Goal: Task Accomplishment & Management: Complete application form

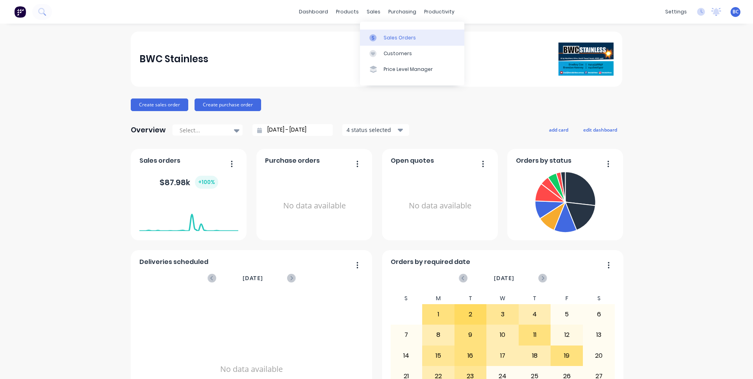
click at [392, 33] on link "Sales Orders" at bounding box center [412, 38] width 104 height 16
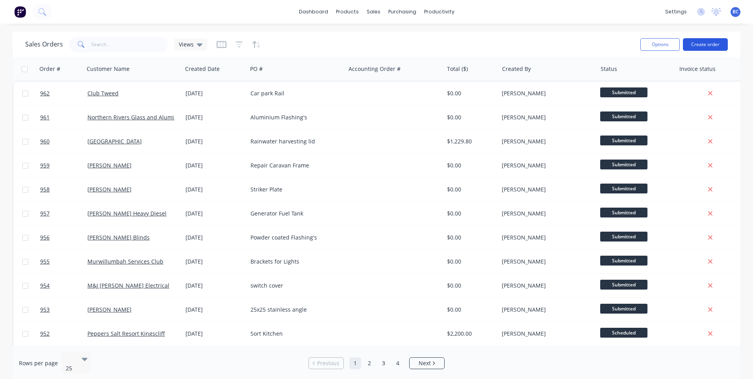
click at [726, 46] on button "Create order" at bounding box center [705, 44] width 45 height 13
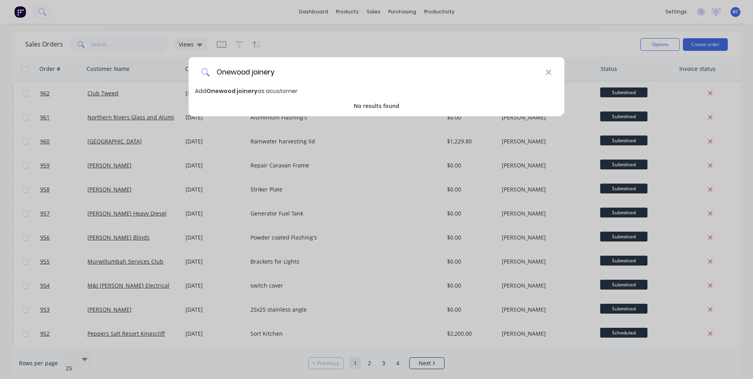
type input "Onewood joinery"
click at [260, 90] on span "Add Onewood joinery as a customer" at bounding box center [246, 91] width 102 height 8
select select "AU"
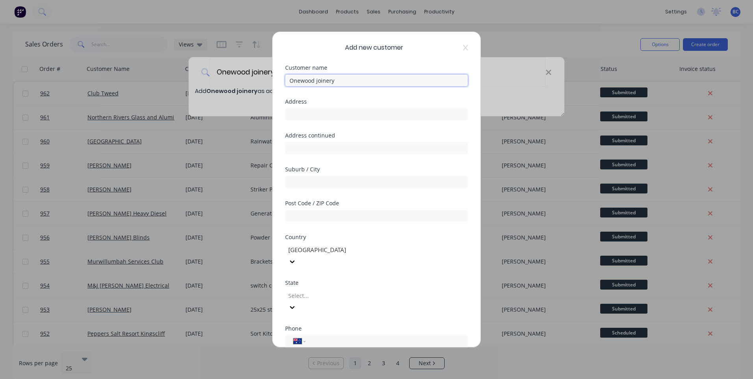
click at [349, 83] on input "Onewood joinery" at bounding box center [376, 80] width 183 height 12
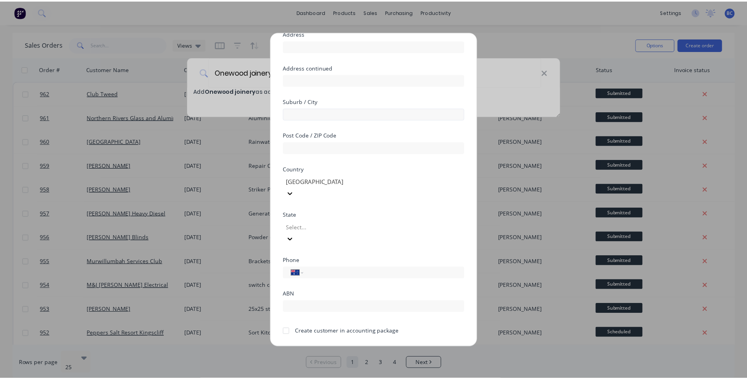
scroll to position [69, 0]
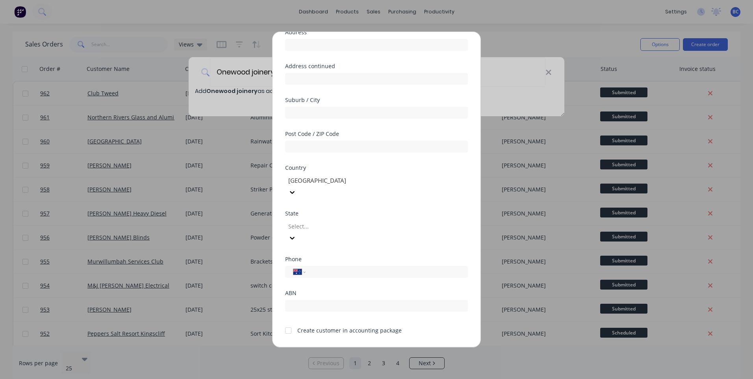
type input "Onewood joinery & Construction"
click at [358, 347] on button "Save" at bounding box center [351, 353] width 43 height 13
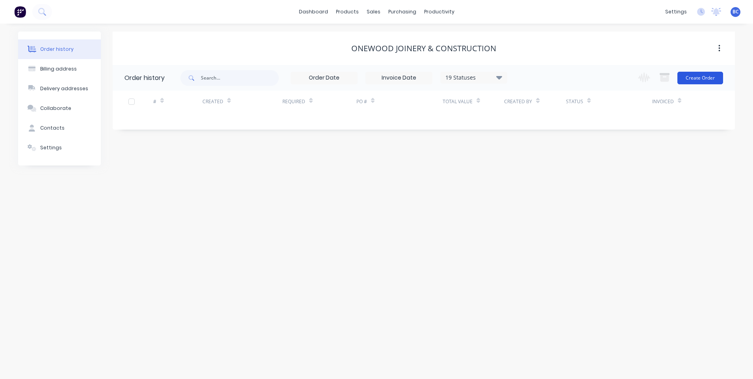
click at [693, 74] on button "Create Order" at bounding box center [701, 78] width 46 height 13
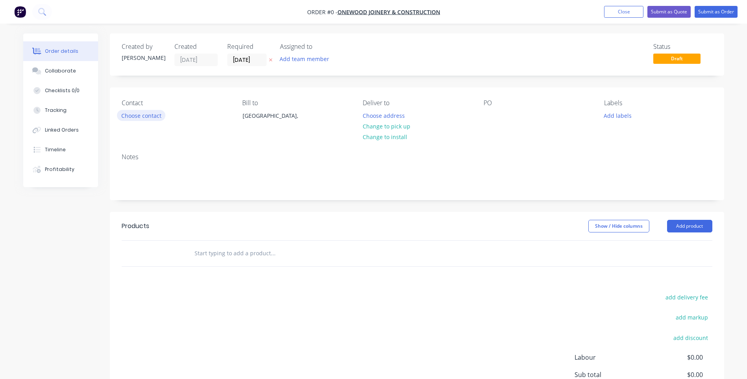
click at [147, 112] on button "Choose contact" at bounding box center [141, 115] width 48 height 11
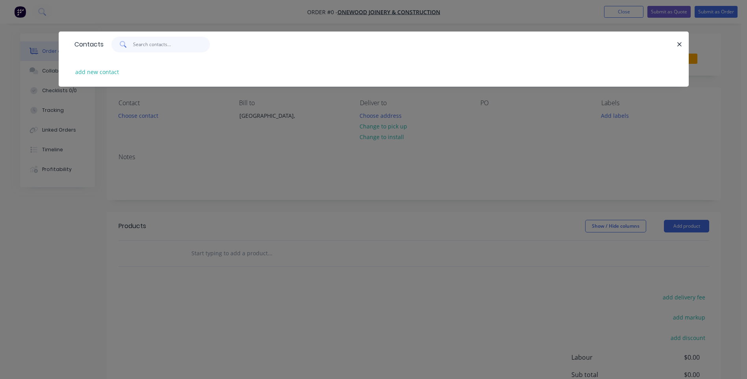
click at [138, 43] on input "text" at bounding box center [171, 45] width 77 height 16
type input "[PERSON_NAME]"
click at [110, 71] on button "add new contact" at bounding box center [97, 72] width 52 height 11
select select "AU"
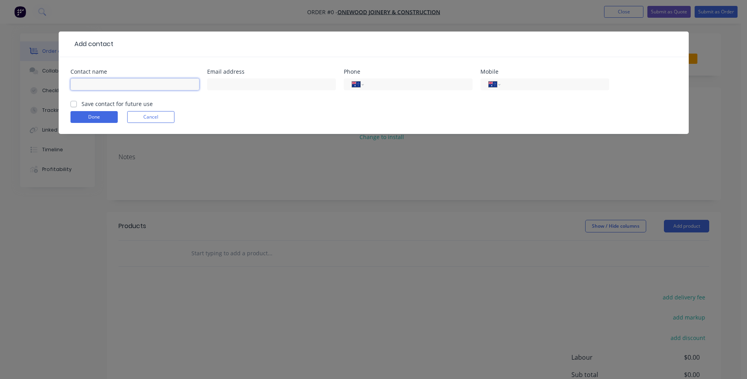
click at [127, 89] on input "text" at bounding box center [135, 84] width 129 height 12
type input "[PERSON_NAME]"
click at [226, 85] on input "text" at bounding box center [271, 84] width 129 height 12
click at [407, 83] on input "tel" at bounding box center [417, 84] width 95 height 9
type input "0424 590 455"
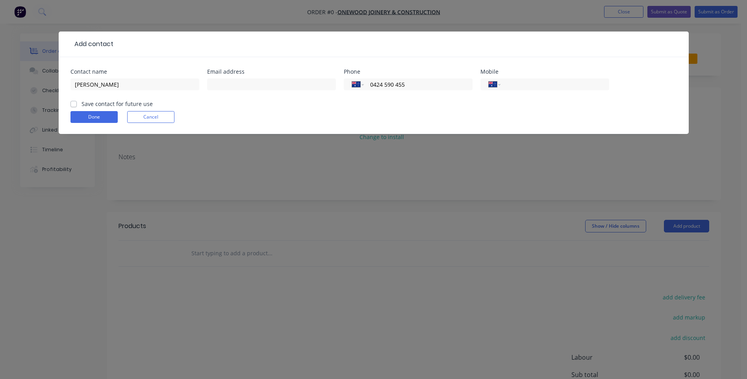
drag, startPoint x: 407, startPoint y: 83, endPoint x: 348, endPoint y: 91, distance: 59.7
click at [348, 91] on div "International [GEOGRAPHIC_DATA] [GEOGRAPHIC_DATA] [GEOGRAPHIC_DATA] [GEOGRAPHIC…" at bounding box center [408, 87] width 129 height 23
click at [533, 82] on input "tel" at bounding box center [553, 84] width 95 height 9
paste input "0424 590 455"
type input "0424 590 455"
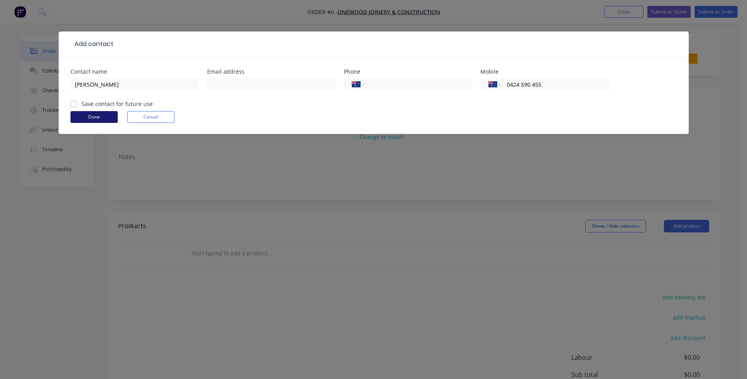
click at [108, 120] on button "Done" at bounding box center [94, 117] width 47 height 12
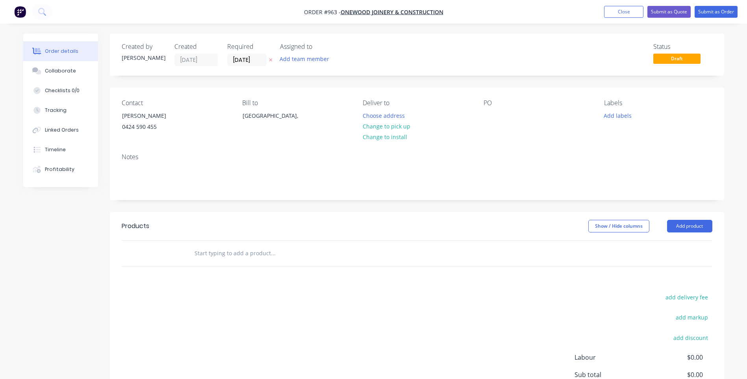
click at [258, 257] on input "text" at bounding box center [273, 253] width 158 height 16
type input "1.2 S/S channel as per drawings supplied"
click at [494, 123] on div "PO" at bounding box center [538, 117] width 108 height 36
click at [492, 120] on div at bounding box center [490, 115] width 13 height 11
click at [729, 9] on button "Submit as Order" at bounding box center [716, 12] width 43 height 12
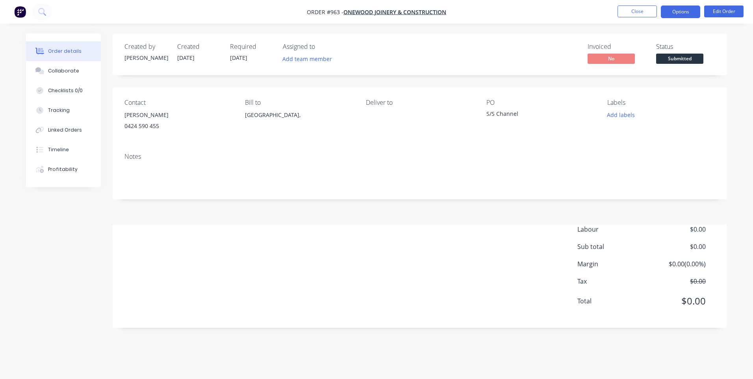
click at [681, 9] on button "Options" at bounding box center [680, 12] width 39 height 13
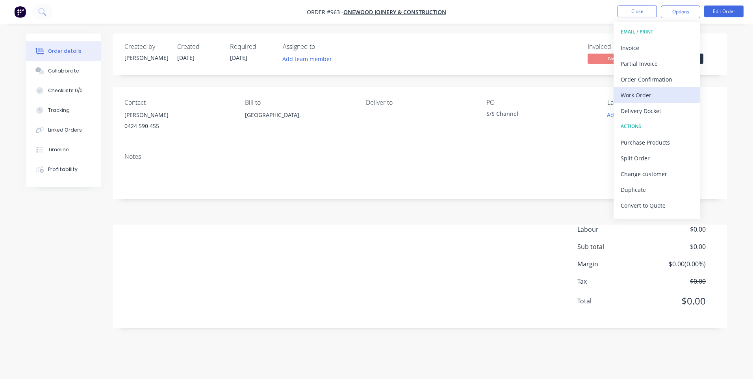
click at [648, 92] on div "Work Order" at bounding box center [657, 94] width 72 height 11
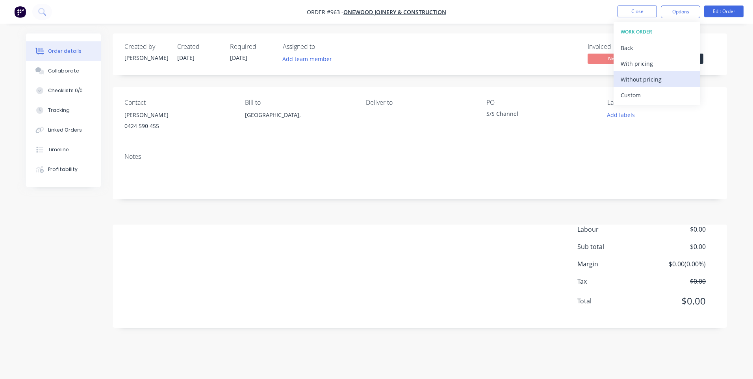
click at [652, 78] on div "Without pricing" at bounding box center [657, 79] width 72 height 11
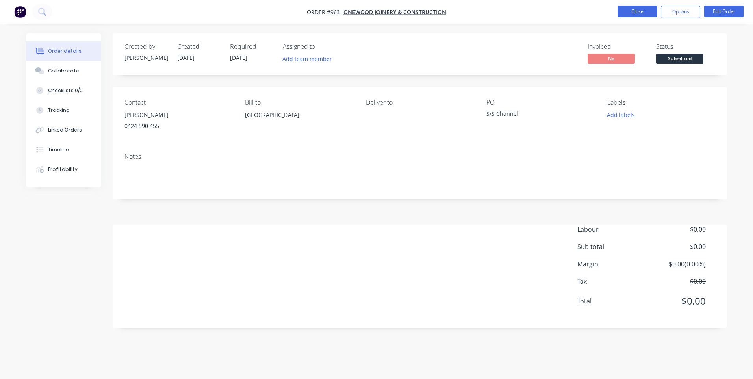
click at [644, 15] on button "Close" at bounding box center [637, 12] width 39 height 12
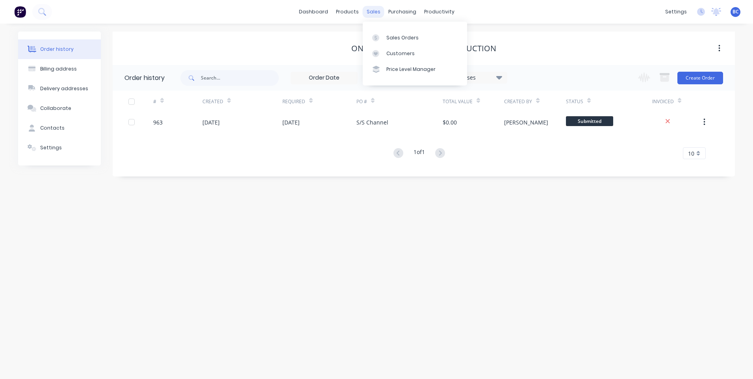
click at [379, 10] on div "sales" at bounding box center [374, 12] width 22 height 12
click at [390, 35] on div "Sales Orders" at bounding box center [403, 37] width 32 height 7
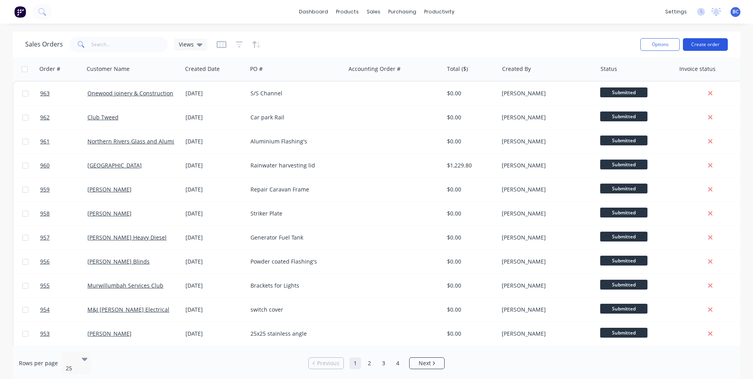
click at [714, 43] on button "Create order" at bounding box center [705, 44] width 45 height 13
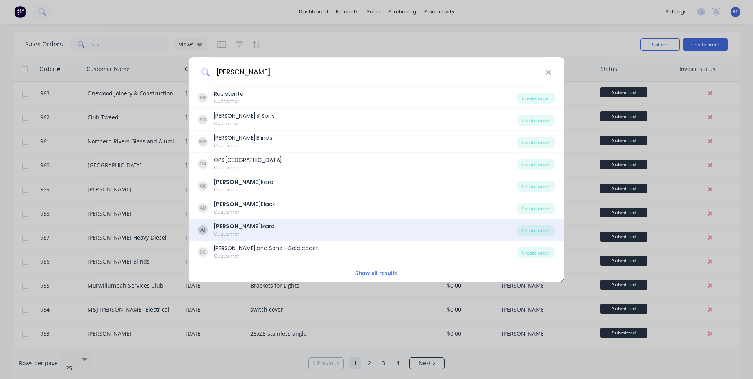
type input "[PERSON_NAME]"
click at [250, 229] on div "[PERSON_NAME]" at bounding box center [244, 226] width 61 height 8
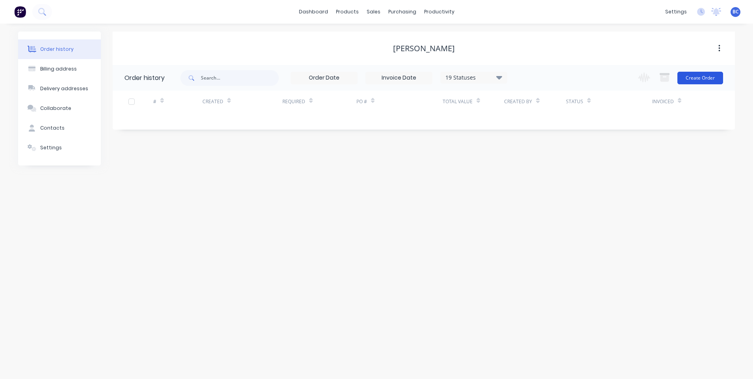
click at [695, 73] on button "Create Order" at bounding box center [701, 78] width 46 height 13
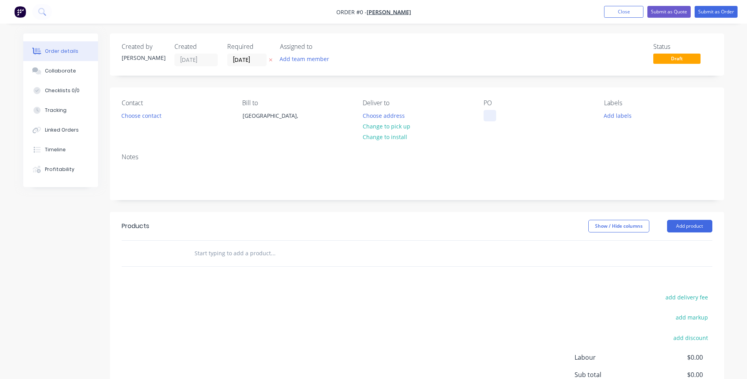
click at [494, 114] on div at bounding box center [490, 115] width 13 height 11
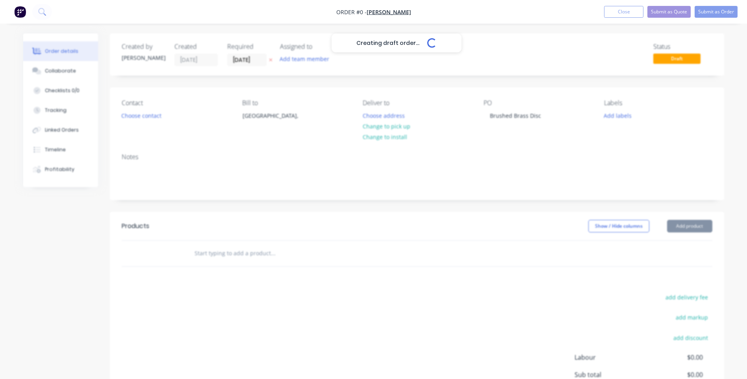
click at [229, 259] on div "Creating draft order... Loading... Order details Collaborate Checklists 0/0 Tra…" at bounding box center [373, 250] width 717 height 434
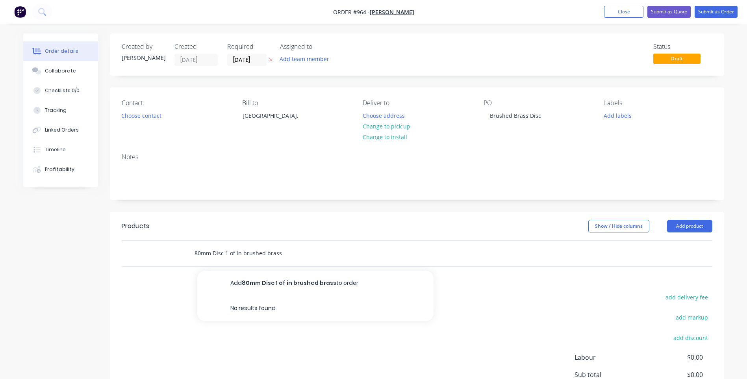
click at [284, 252] on input "80mm Disc 1 of in brushed brass" at bounding box center [273, 253] width 158 height 16
type input "80mm Disc 1 of in brushed brass lasercut the same as previous 6"
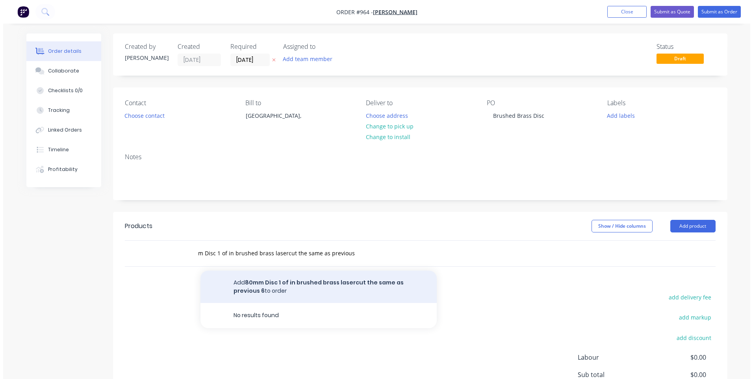
scroll to position [0, 0]
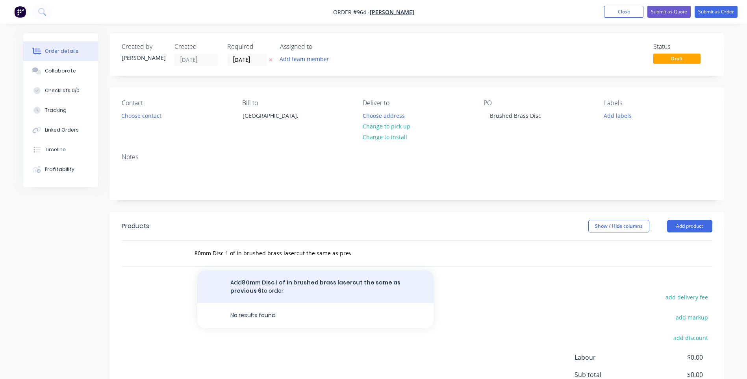
click at [308, 276] on button "Add 80mm Disc 1 of in brushed brass lasercut the same as previous 6 to order" at bounding box center [315, 287] width 236 height 32
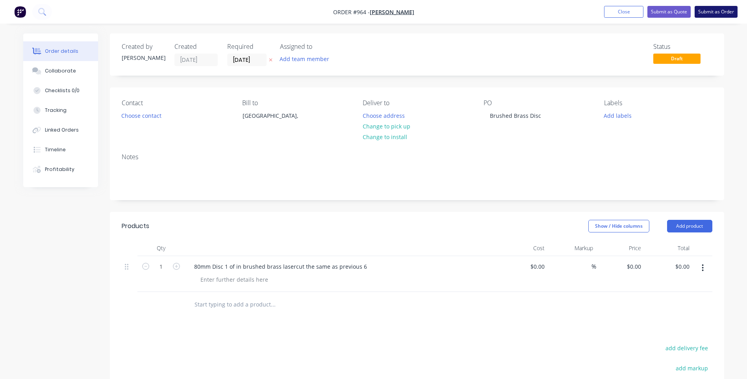
click at [730, 9] on button "Submit as Order" at bounding box center [716, 12] width 43 height 12
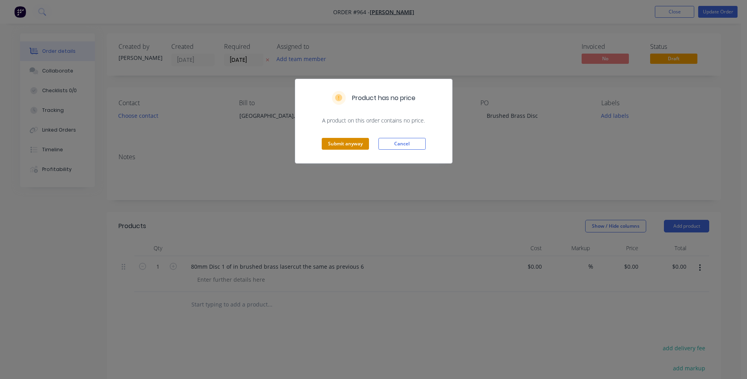
click at [363, 142] on button "Submit anyway" at bounding box center [345, 144] width 47 height 12
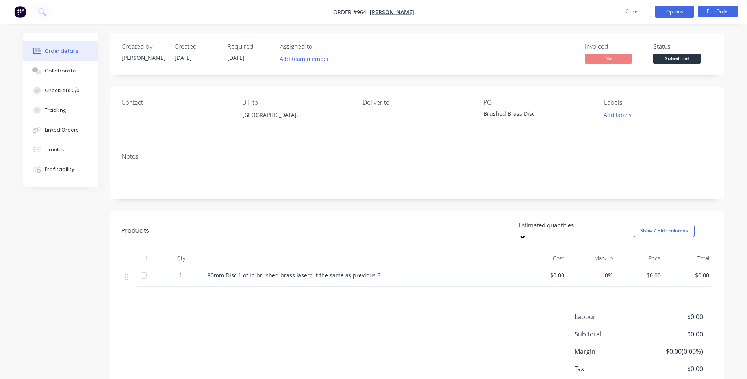
click at [688, 11] on button "Options" at bounding box center [674, 12] width 39 height 13
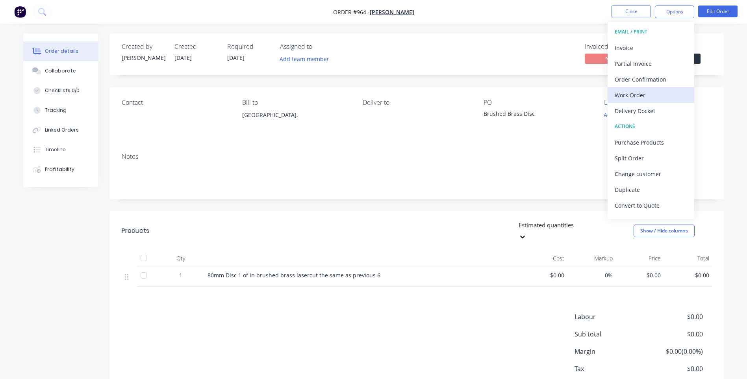
click at [658, 92] on div "Work Order" at bounding box center [651, 94] width 72 height 11
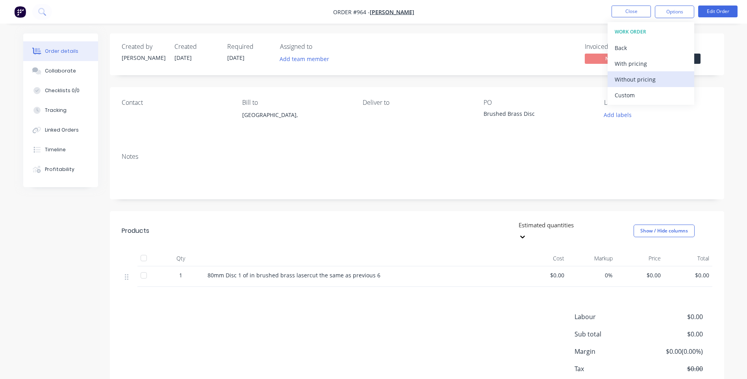
click at [647, 74] on div "Without pricing" at bounding box center [651, 79] width 72 height 11
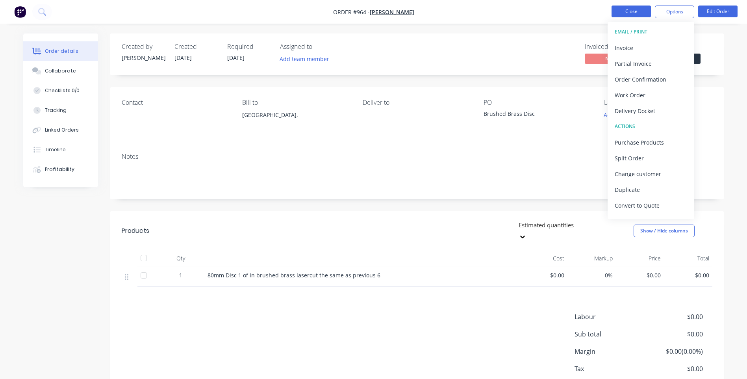
click at [638, 9] on button "Close" at bounding box center [631, 12] width 39 height 12
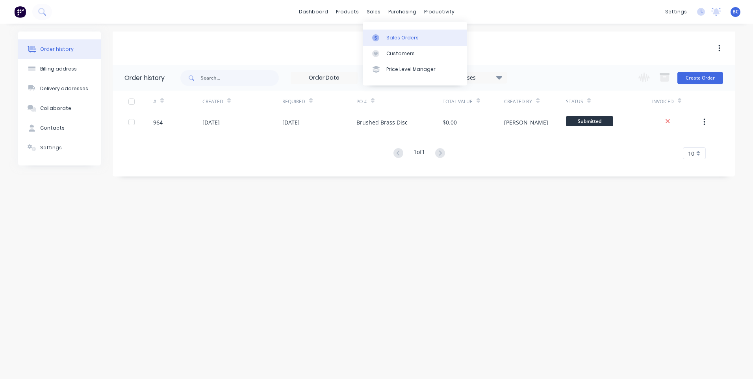
click at [396, 32] on link "Sales Orders" at bounding box center [415, 38] width 104 height 16
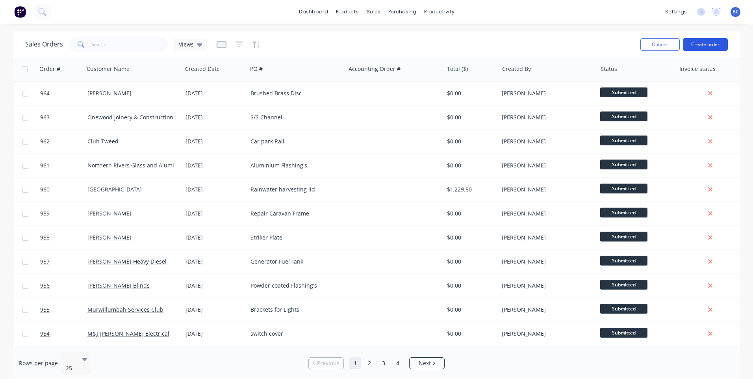
click at [723, 46] on button "Create order" at bounding box center [705, 44] width 45 height 13
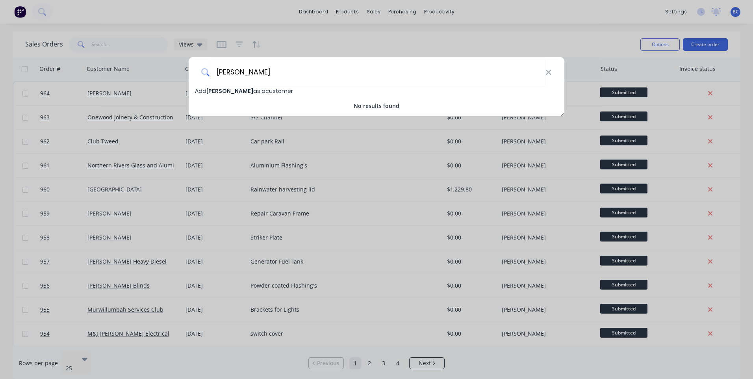
type input "[PERSON_NAME]"
click at [258, 91] on span "Add [PERSON_NAME] as a customer" at bounding box center [244, 91] width 98 height 8
select select "AU"
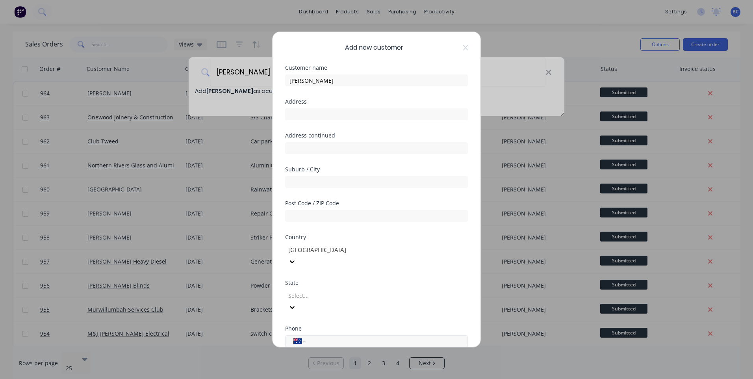
click at [327, 337] on input "tel" at bounding box center [385, 341] width 149 height 9
type input "0433 176 377"
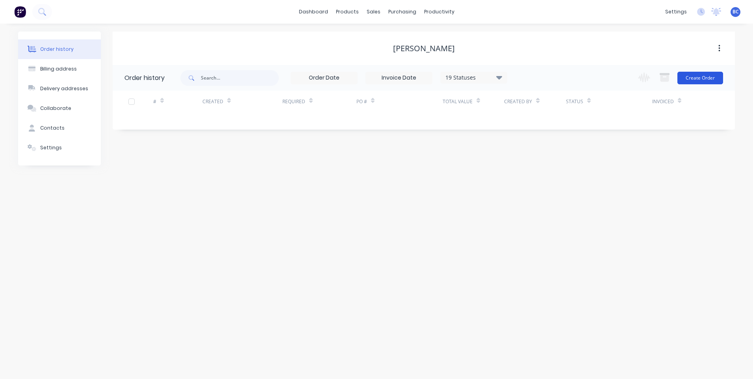
click at [702, 77] on button "Create Order" at bounding box center [701, 78] width 46 height 13
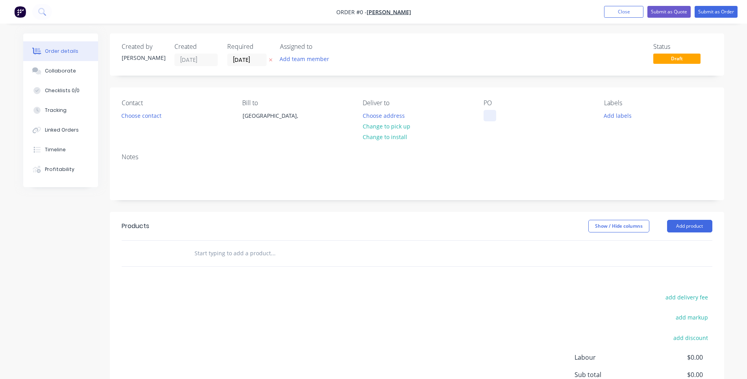
click at [492, 117] on div at bounding box center [490, 115] width 13 height 11
click at [247, 251] on div "Order details Collaborate Checklists 0/0 Tracking Linked Orders Timeline Profit…" at bounding box center [373, 250] width 717 height 434
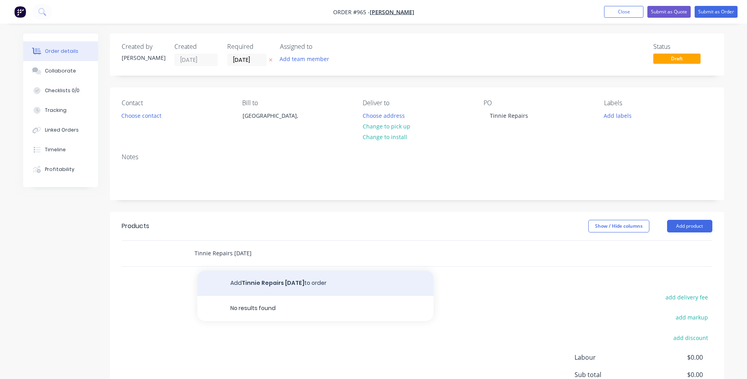
type input "Tinnie Repairs [DATE]"
click at [255, 277] on button "Add Tinnie Repairs [DATE] to order" at bounding box center [315, 283] width 236 height 25
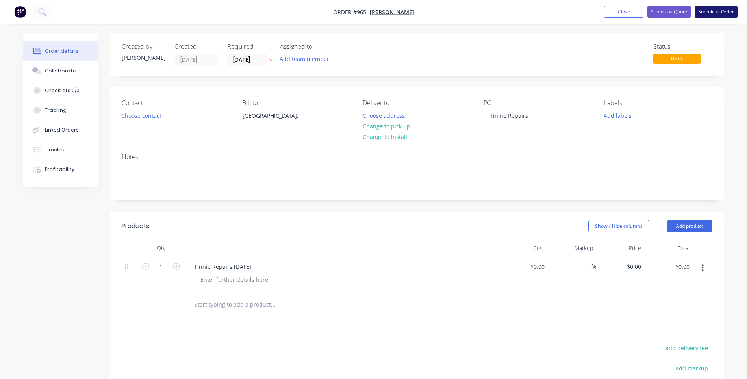
click at [708, 13] on button "Submit as Order" at bounding box center [716, 12] width 43 height 12
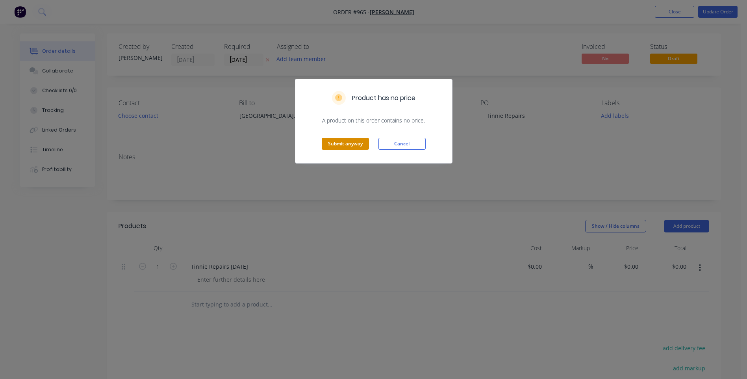
click at [349, 140] on button "Submit anyway" at bounding box center [345, 144] width 47 height 12
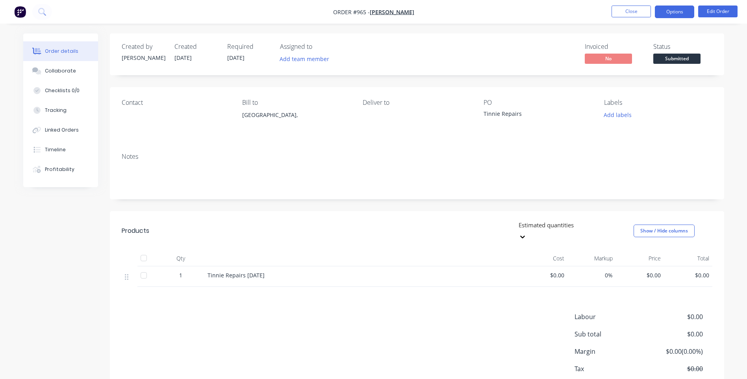
click at [680, 8] on button "Options" at bounding box center [674, 12] width 39 height 13
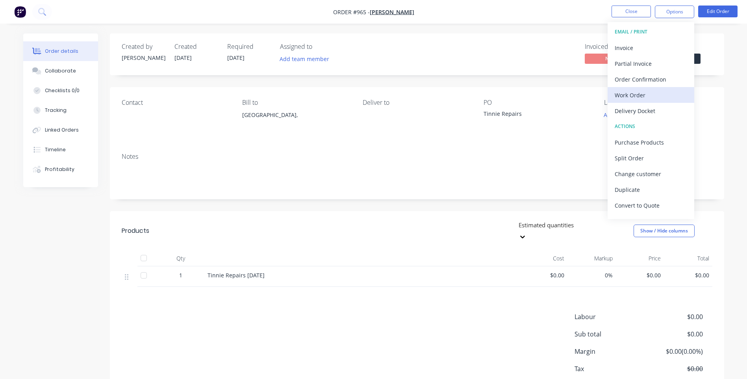
click at [646, 95] on div "Work Order" at bounding box center [651, 94] width 72 height 11
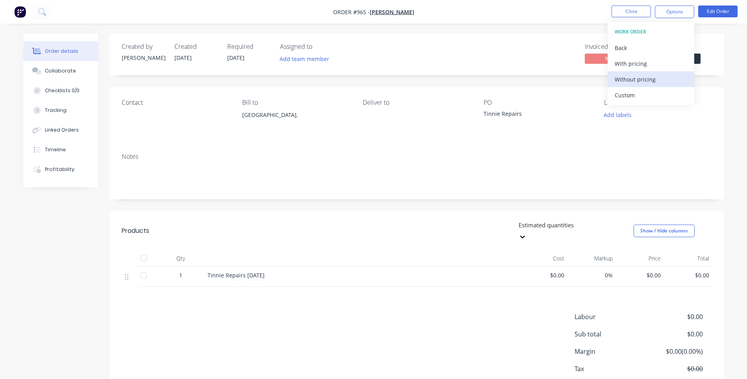
click at [641, 80] on div "Without pricing" at bounding box center [651, 79] width 72 height 11
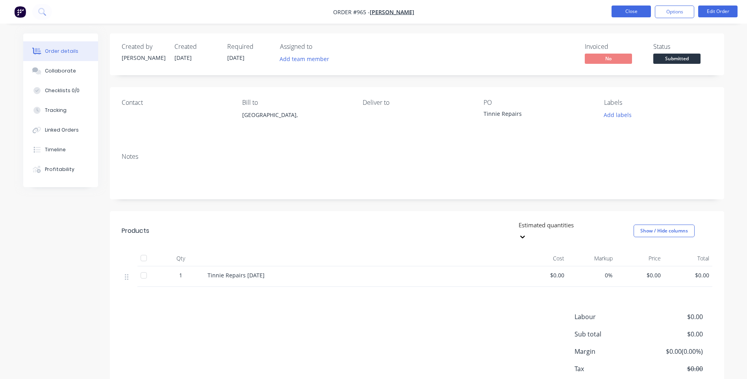
click at [630, 7] on button "Close" at bounding box center [631, 12] width 39 height 12
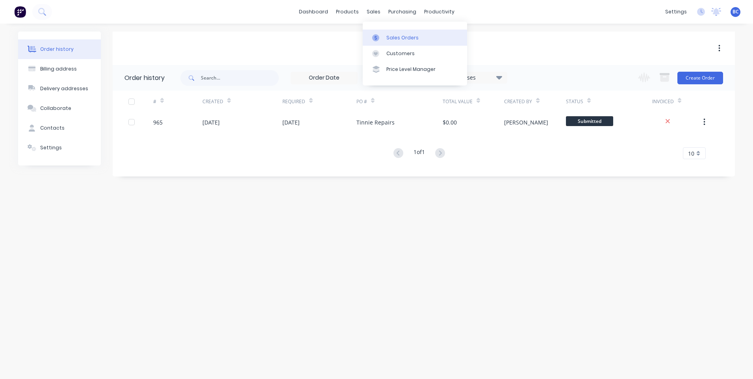
click at [385, 35] on link "Sales Orders" at bounding box center [415, 38] width 104 height 16
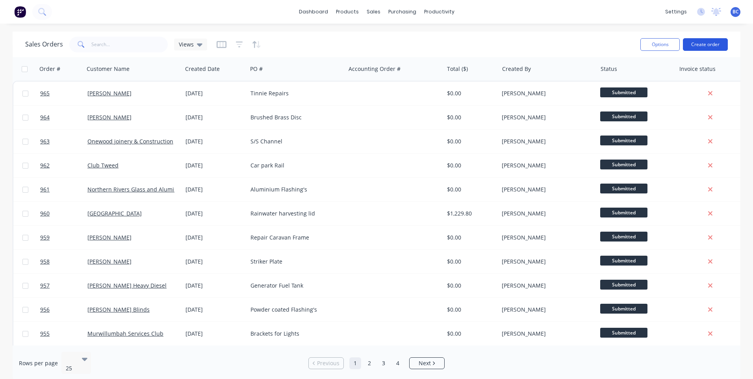
click at [691, 46] on button "Create order" at bounding box center [705, 44] width 45 height 13
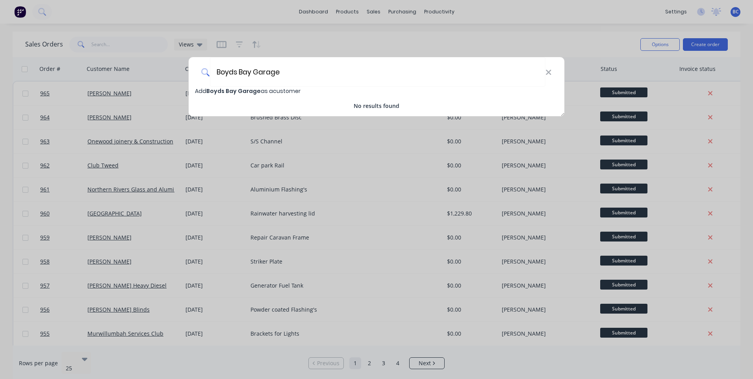
type input "Boyds Bay Garage"
click at [251, 87] on span "Boyds Bay Garage" at bounding box center [233, 91] width 54 height 8
select select "AU"
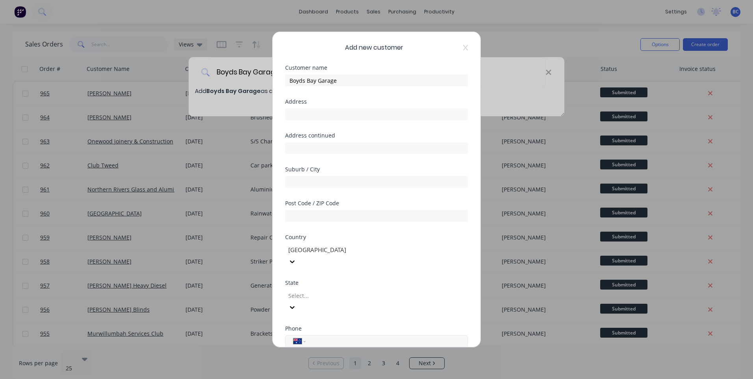
click at [318, 337] on input "tel" at bounding box center [385, 341] width 149 height 9
type input "[PHONE_NUMBER]"
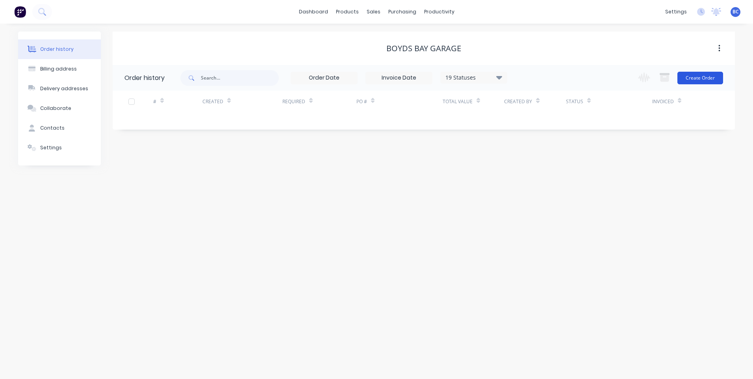
click at [702, 84] on button "Create Order" at bounding box center [701, 78] width 46 height 13
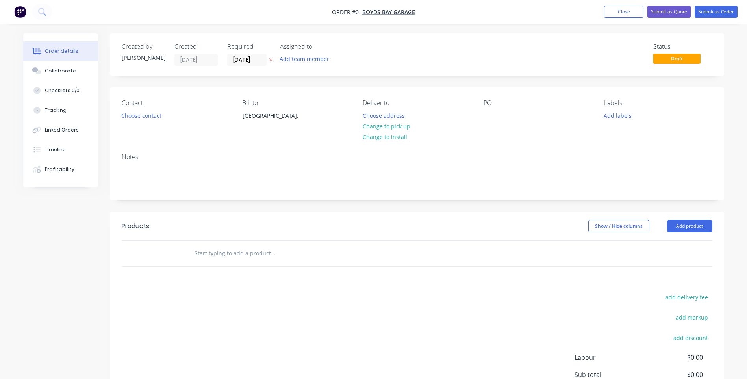
click at [500, 103] on div "PO" at bounding box center [538, 102] width 108 height 7
click at [492, 117] on div at bounding box center [490, 115] width 13 height 11
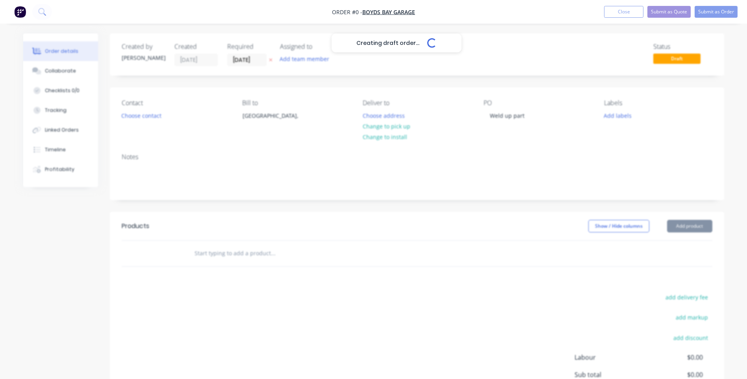
click at [251, 259] on div "Creating draft order... Loading... Order details Collaborate Checklists 0/0 Tra…" at bounding box center [373, 250] width 717 height 434
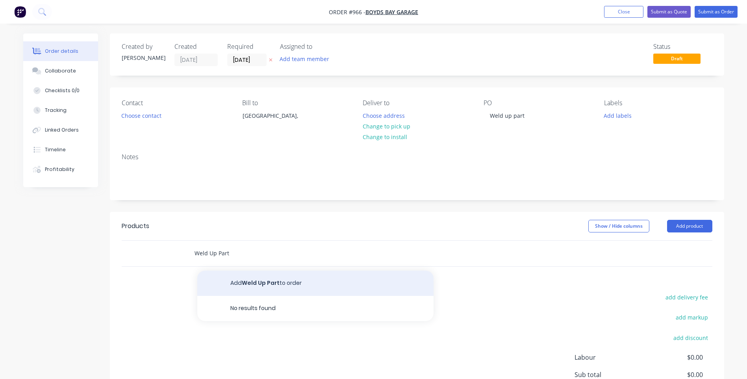
type input "Weld Up Part"
click at [257, 279] on button "Add Weld Up Part to order" at bounding box center [315, 283] width 236 height 25
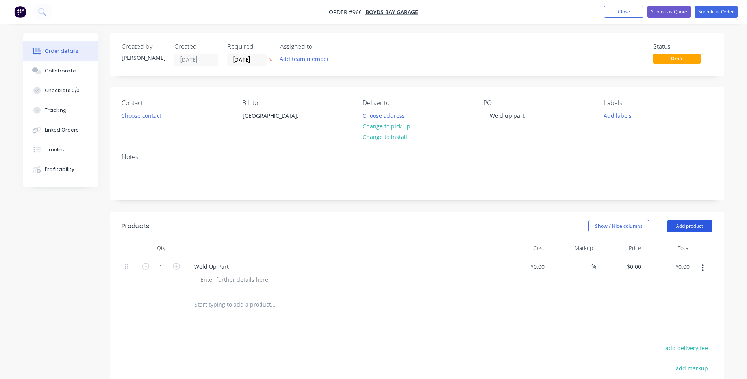
click at [700, 221] on button "Add product" at bounding box center [689, 226] width 45 height 13
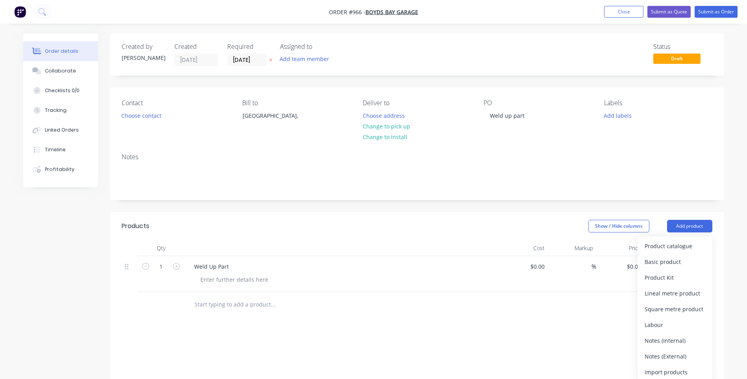
click at [643, 196] on div "Notes" at bounding box center [417, 173] width 615 height 53
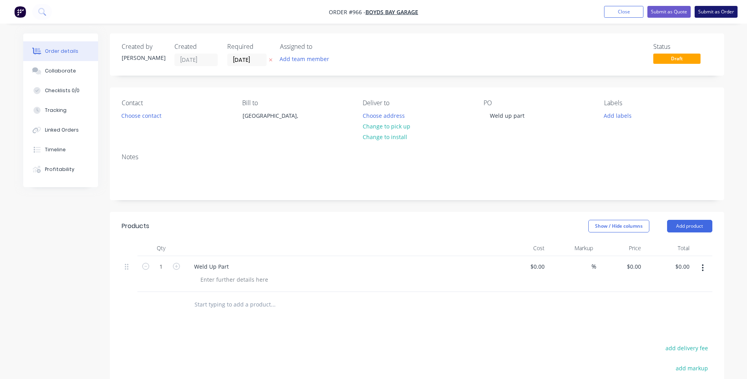
click at [722, 15] on button "Submit as Order" at bounding box center [716, 12] width 43 height 12
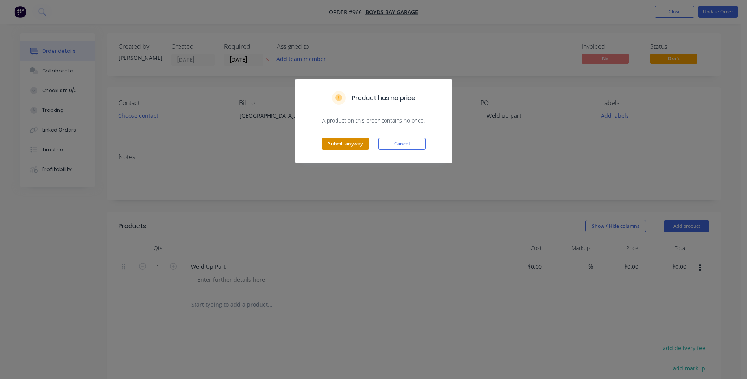
click at [349, 143] on button "Submit anyway" at bounding box center [345, 144] width 47 height 12
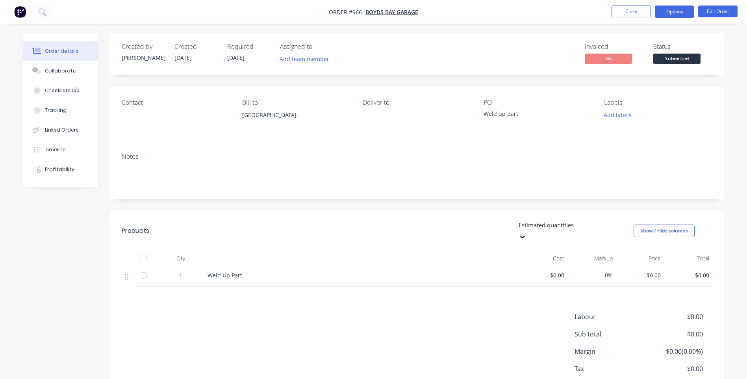
click at [681, 10] on button "Options" at bounding box center [674, 12] width 39 height 13
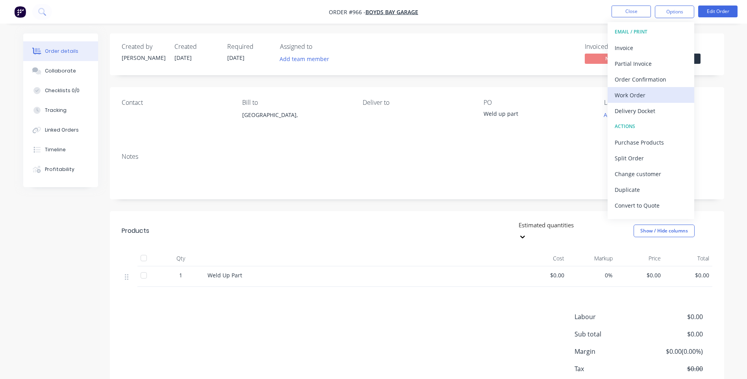
click at [639, 98] on div "Work Order" at bounding box center [651, 94] width 72 height 11
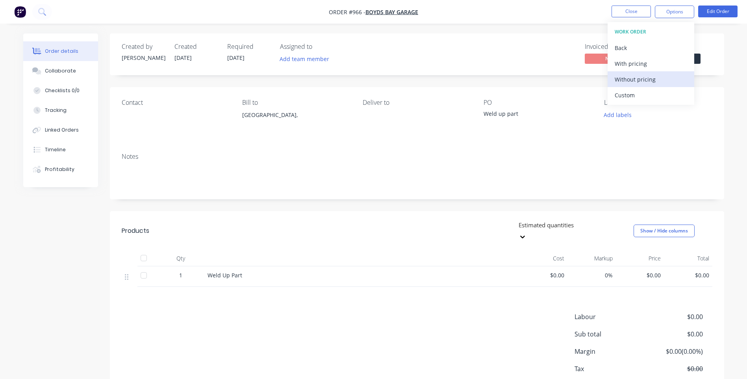
click at [643, 79] on div "Without pricing" at bounding box center [651, 79] width 72 height 11
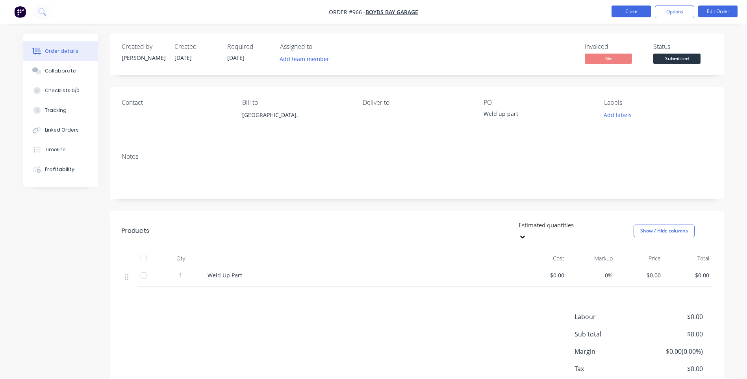
click at [633, 9] on button "Close" at bounding box center [631, 12] width 39 height 12
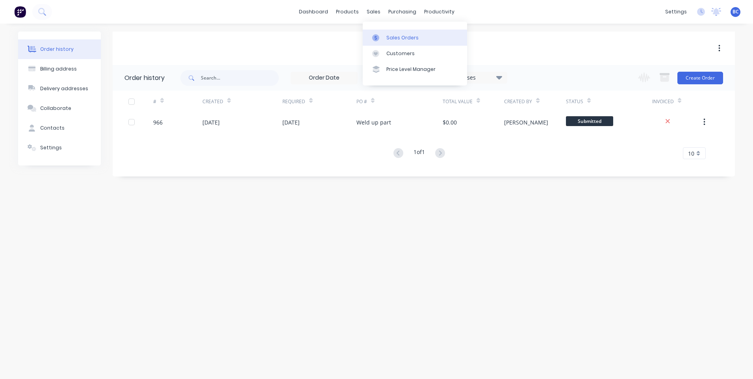
click at [395, 43] on link "Sales Orders" at bounding box center [415, 38] width 104 height 16
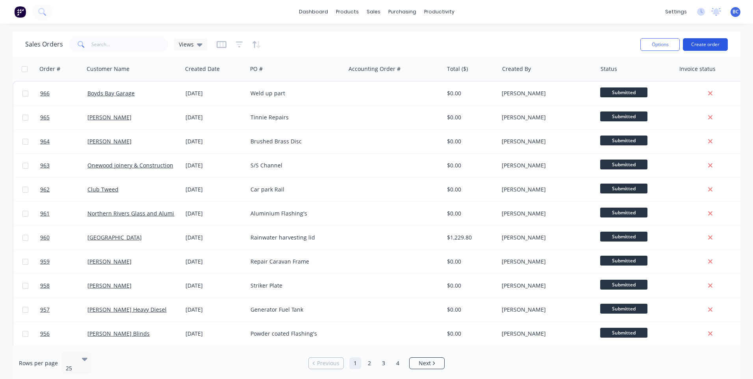
click at [709, 43] on button "Create order" at bounding box center [705, 44] width 45 height 13
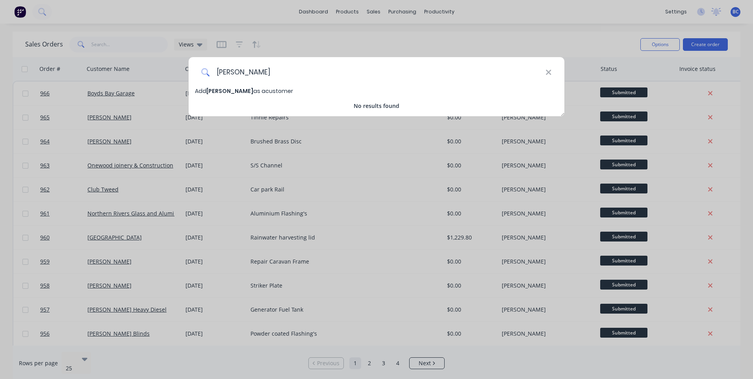
type input "[PERSON_NAME]"
click at [255, 91] on span "[PERSON_NAME] as a customer" at bounding box center [244, 91] width 98 height 8
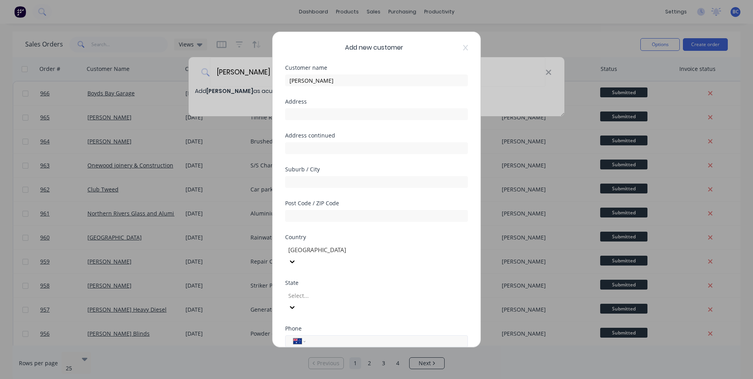
click at [322, 337] on input "tel" at bounding box center [385, 341] width 149 height 9
type input "0413 272 740"
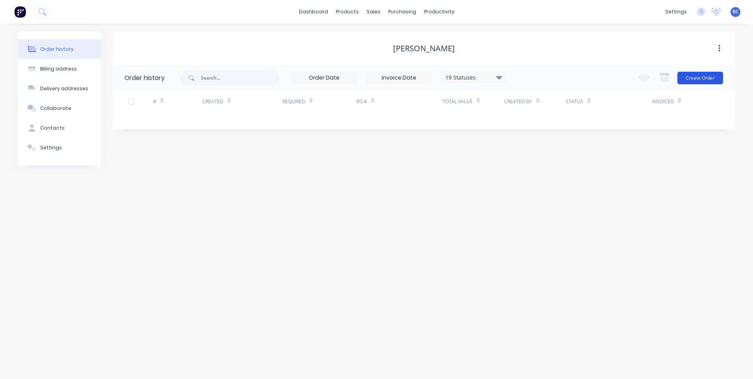
click at [708, 81] on button "Create Order" at bounding box center [701, 78] width 46 height 13
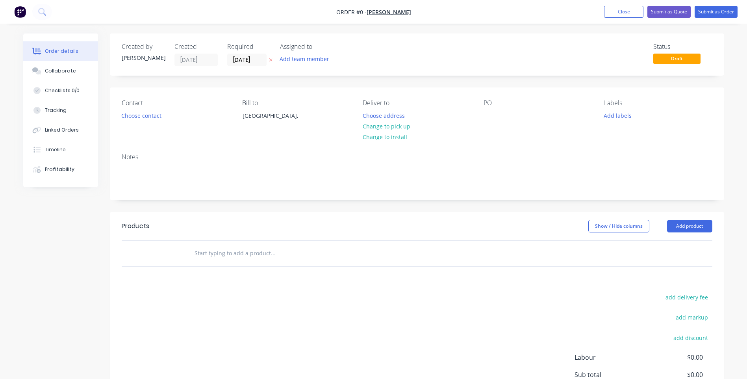
click at [496, 121] on div "PO" at bounding box center [538, 117] width 108 height 36
click at [487, 114] on div at bounding box center [490, 115] width 13 height 11
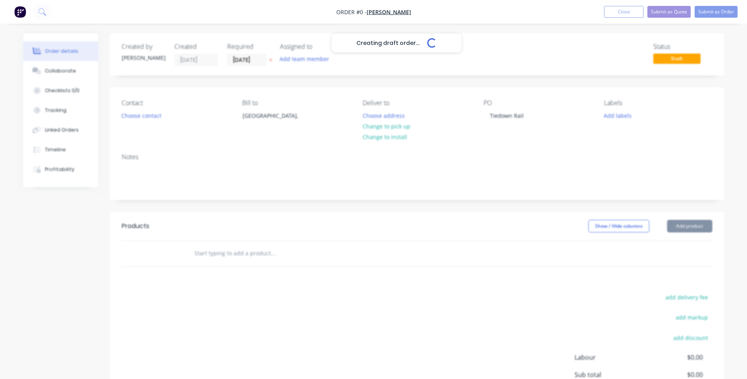
click at [242, 253] on div "Creating draft order... Loading... Order details Collaborate Checklists 0/0 Tra…" at bounding box center [373, 250] width 717 height 434
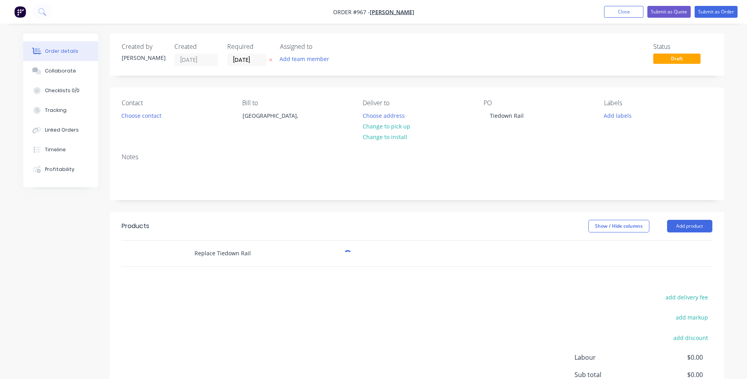
click at [264, 257] on input "Replace Tiedown Rail" at bounding box center [273, 253] width 158 height 16
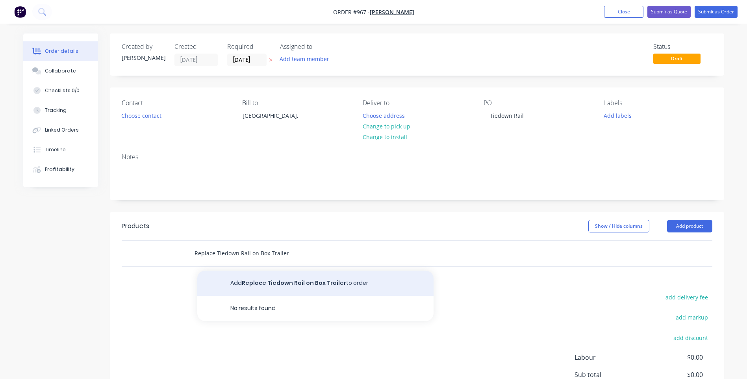
type input "Replace Tiedown Rail on Box Trailer"
click at [264, 276] on button "Add Replace Tiedown Rail on Box Trailer to order" at bounding box center [315, 283] width 236 height 25
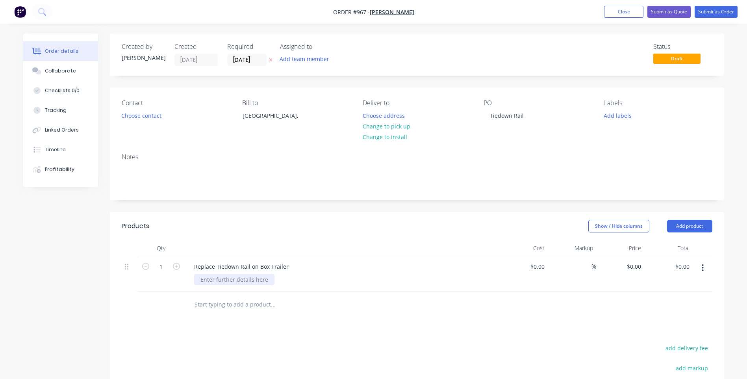
click at [253, 281] on div at bounding box center [234, 279] width 80 height 11
click at [729, 6] on button "Submit as Order" at bounding box center [716, 12] width 43 height 12
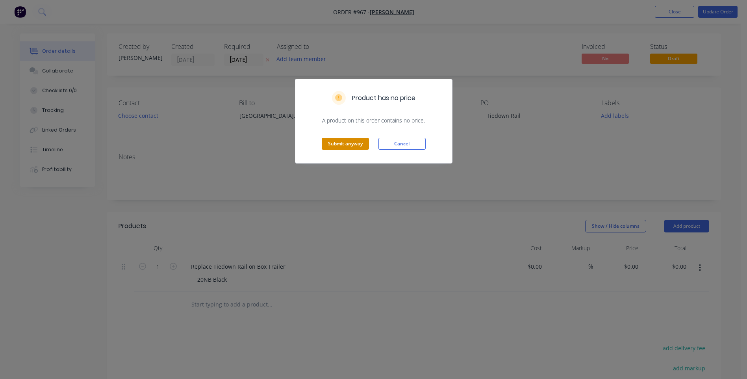
click at [325, 140] on button "Submit anyway" at bounding box center [345, 144] width 47 height 12
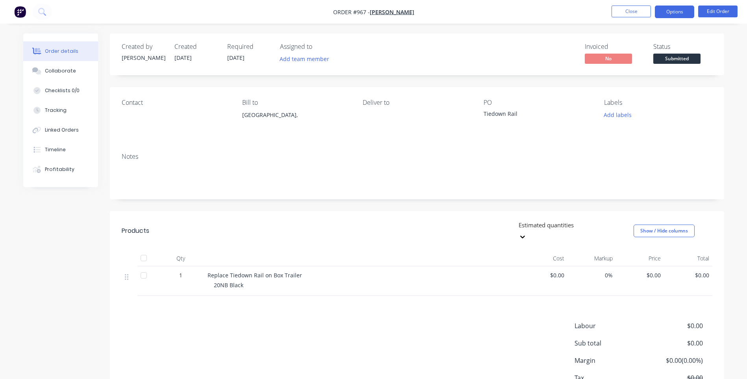
click at [682, 11] on button "Options" at bounding box center [674, 12] width 39 height 13
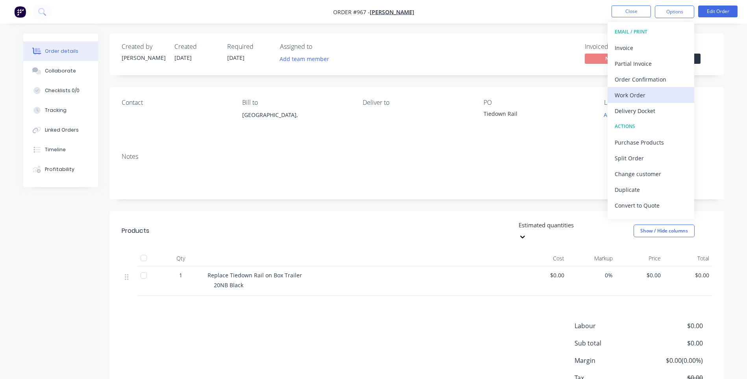
click at [671, 93] on div "Work Order" at bounding box center [651, 94] width 72 height 11
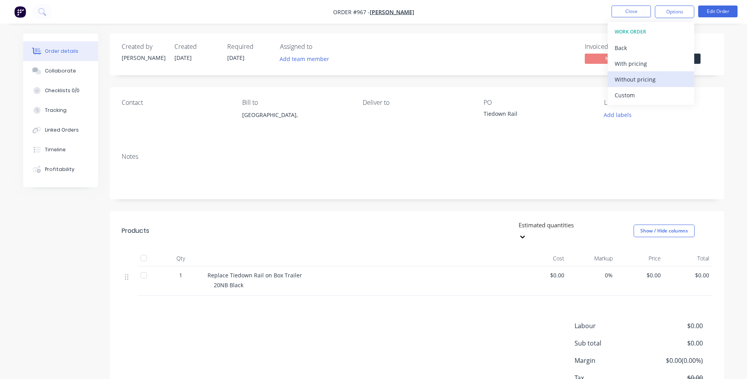
click at [672, 77] on div "Without pricing" at bounding box center [651, 79] width 72 height 11
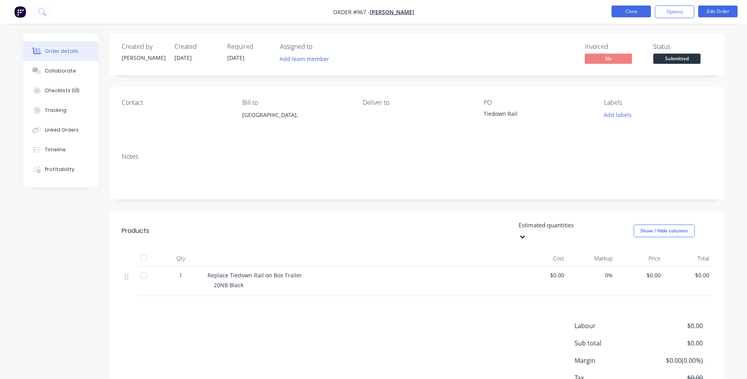
click at [649, 7] on button "Close" at bounding box center [631, 12] width 39 height 12
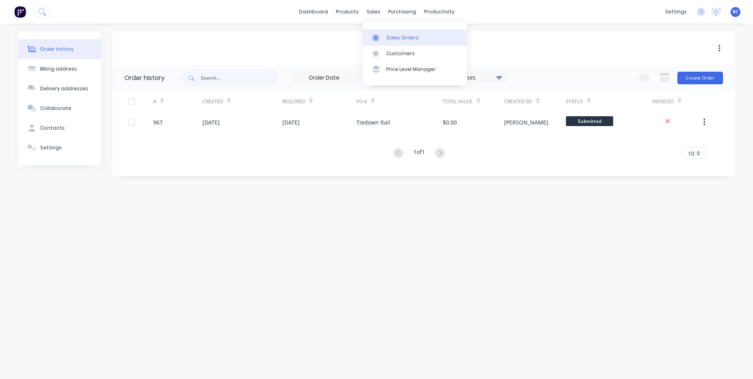
click at [397, 39] on div "Sales Orders" at bounding box center [403, 37] width 32 height 7
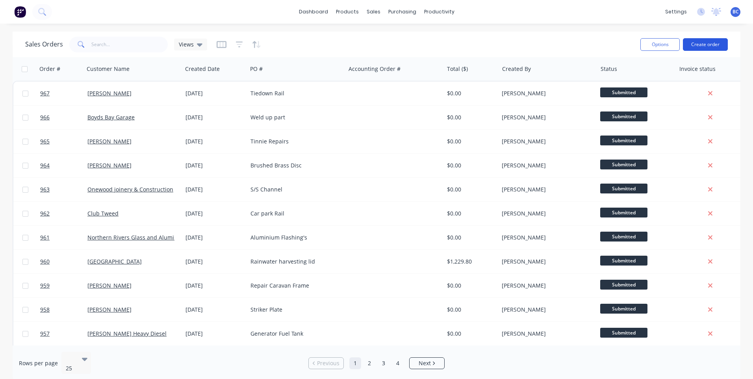
click at [709, 43] on button "Create order" at bounding box center [705, 44] width 45 height 13
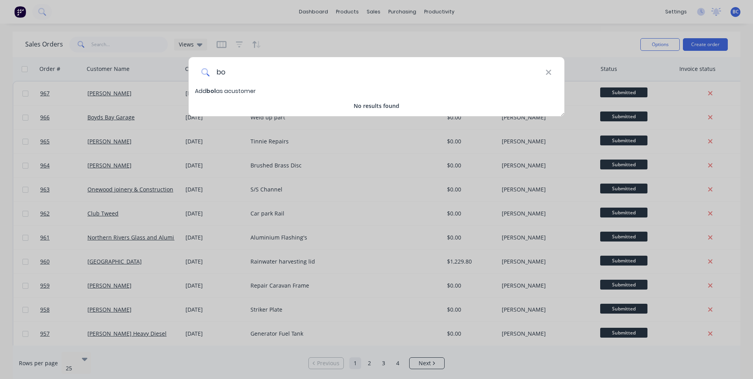
type input "b"
type input "[PERSON_NAME]"
click at [264, 90] on span "[PERSON_NAME] as a customer" at bounding box center [244, 91] width 98 height 8
select select "AU"
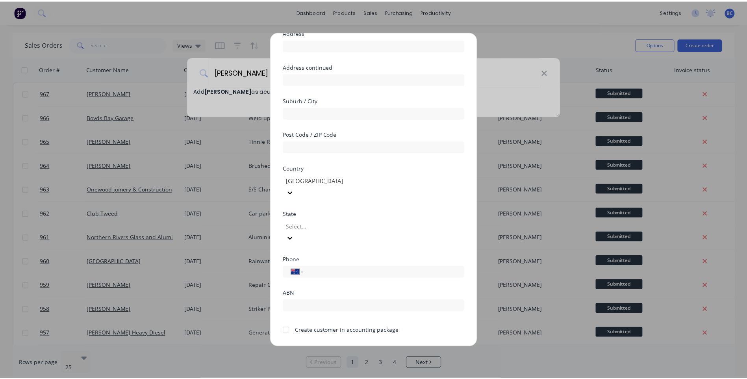
scroll to position [69, 0]
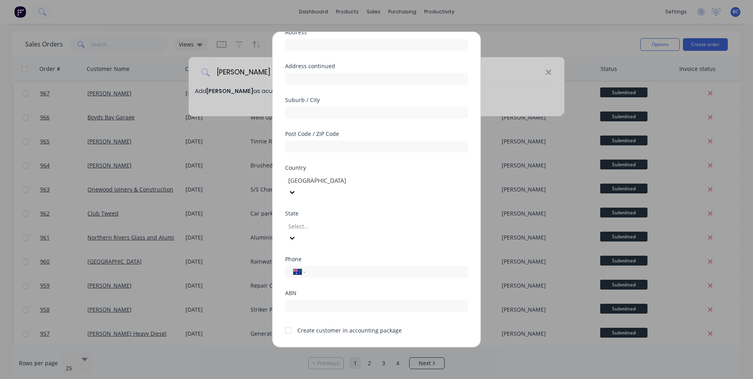
click at [341, 347] on button "Save" at bounding box center [351, 353] width 43 height 13
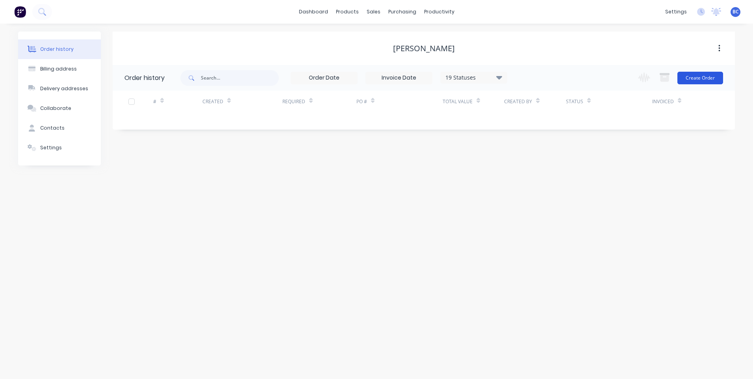
click at [715, 79] on button "Create Order" at bounding box center [701, 78] width 46 height 13
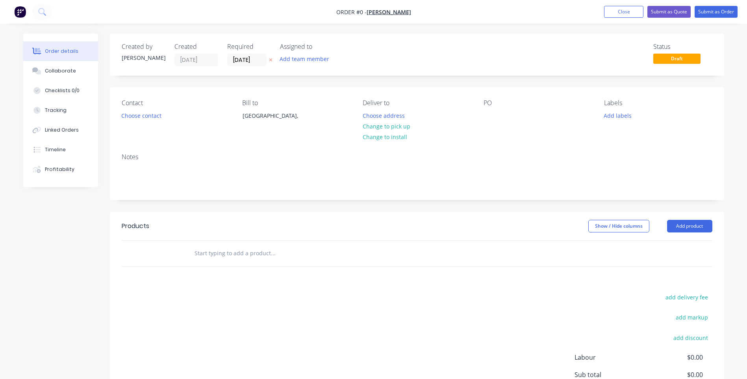
click at [482, 134] on div "Contact Choose contact [PERSON_NAME] to [GEOGRAPHIC_DATA], Deliver to Choose ad…" at bounding box center [417, 116] width 615 height 59
click at [490, 121] on div "PO" at bounding box center [538, 117] width 108 height 36
click at [492, 115] on div at bounding box center [490, 115] width 13 height 11
click at [226, 252] on div "Order details Collaborate Checklists 0/0 Tracking Linked Orders Timeline Profit…" at bounding box center [373, 250] width 717 height 434
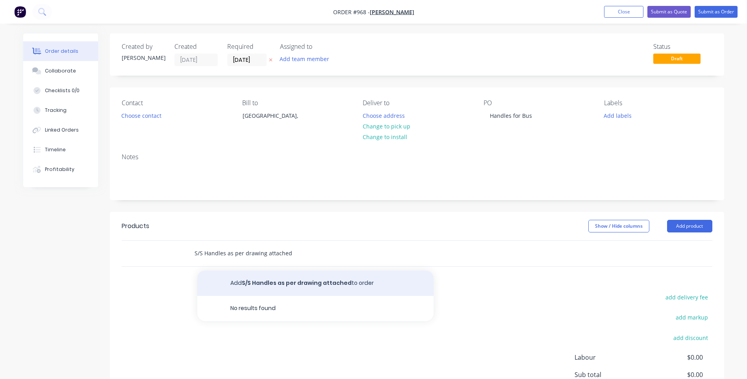
type input "S/S Handles as per drawing attached"
click at [253, 279] on button "Add S/S Handles as per drawing attached to order" at bounding box center [315, 283] width 236 height 25
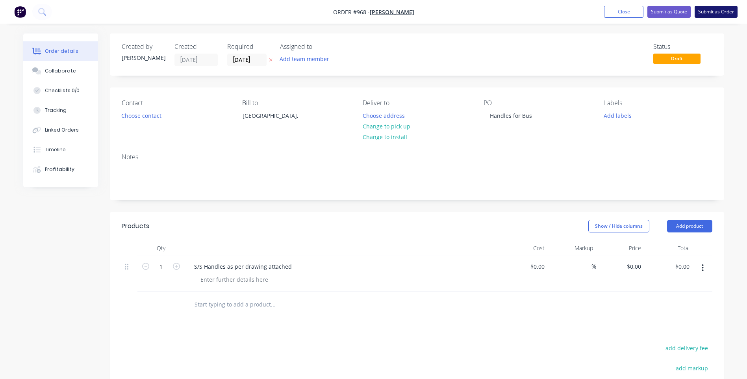
click at [721, 14] on button "Submit as Order" at bounding box center [716, 12] width 43 height 12
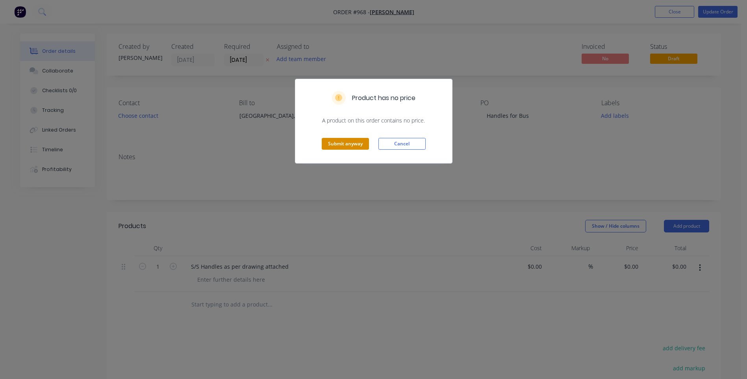
click at [355, 144] on button "Submit anyway" at bounding box center [345, 144] width 47 height 12
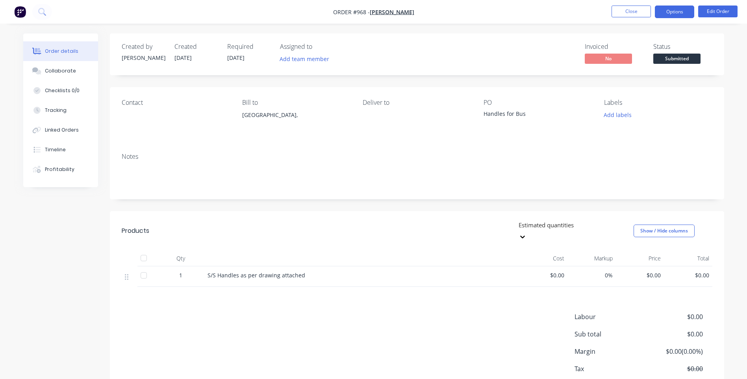
click at [683, 10] on button "Options" at bounding box center [674, 12] width 39 height 13
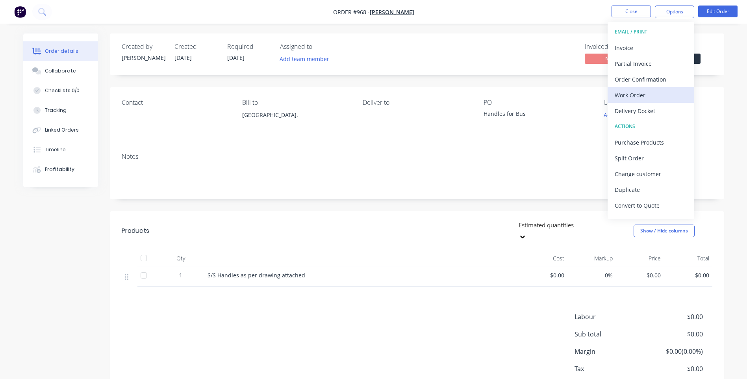
click at [645, 93] on div "Work Order" at bounding box center [651, 94] width 72 height 11
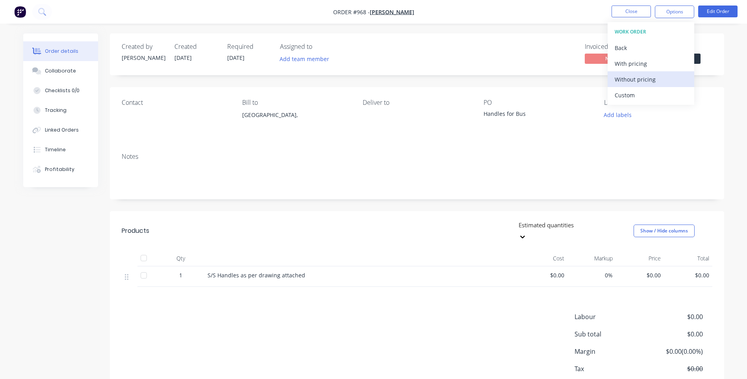
click at [649, 84] on div "Without pricing" at bounding box center [651, 79] width 72 height 11
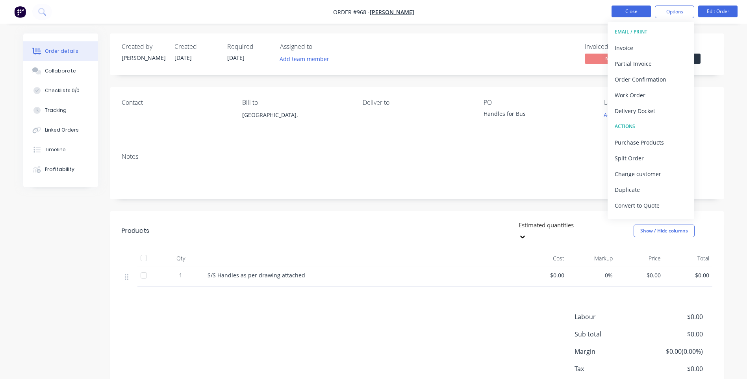
click at [641, 11] on button "Close" at bounding box center [631, 12] width 39 height 12
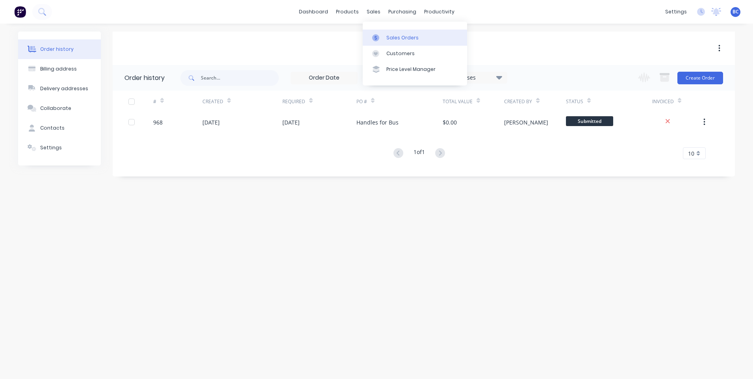
click at [394, 34] on div "Sales Orders" at bounding box center [403, 37] width 32 height 7
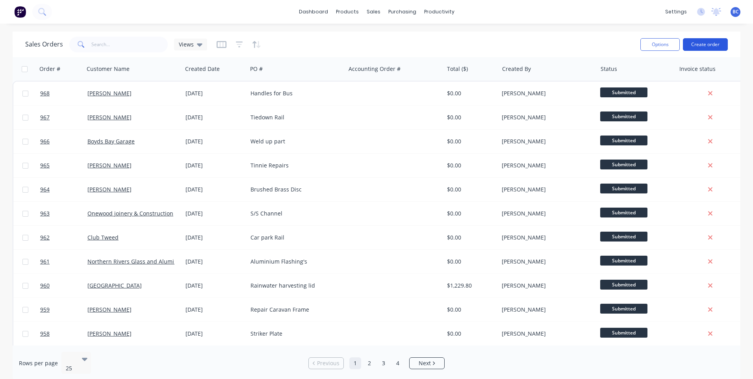
click at [714, 45] on button "Create order" at bounding box center [705, 44] width 45 height 13
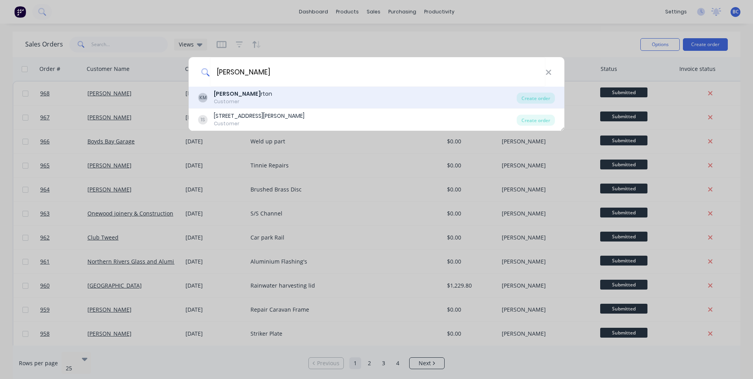
type input "[PERSON_NAME]"
click at [247, 99] on div "Customer" at bounding box center [243, 101] width 58 height 7
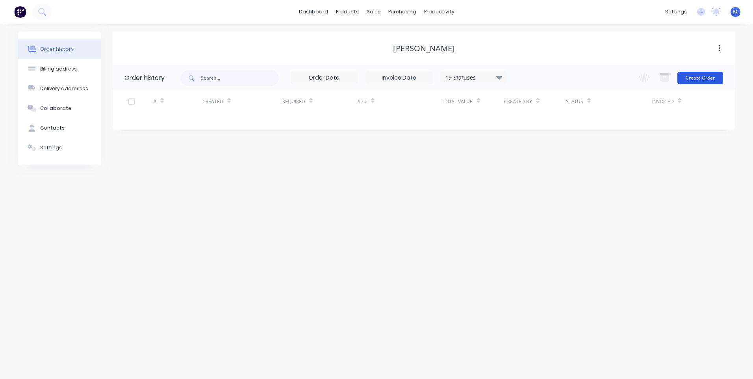
click at [688, 78] on button "Create Order" at bounding box center [701, 78] width 46 height 13
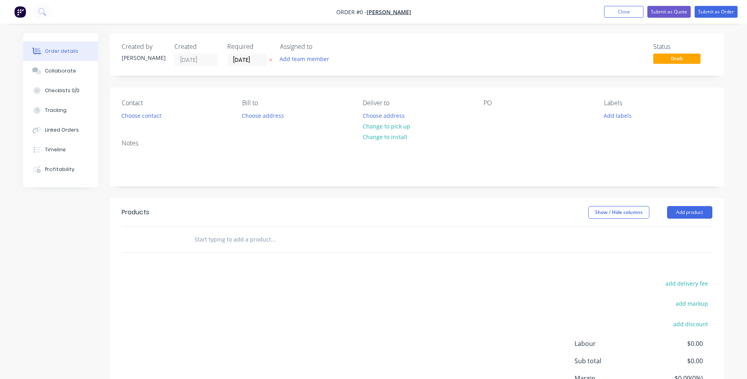
drag, startPoint x: 520, startPoint y: 109, endPoint x: 466, endPoint y: 131, distance: 59.0
click at [510, 120] on div "PO" at bounding box center [538, 110] width 108 height 22
click at [487, 120] on div at bounding box center [490, 115] width 13 height 11
click at [271, 228] on div "Order details Collaborate Checklists 0/0 Tracking Linked Orders Timeline Profit…" at bounding box center [373, 243] width 717 height 420
click at [266, 237] on input "text" at bounding box center [273, 240] width 158 height 16
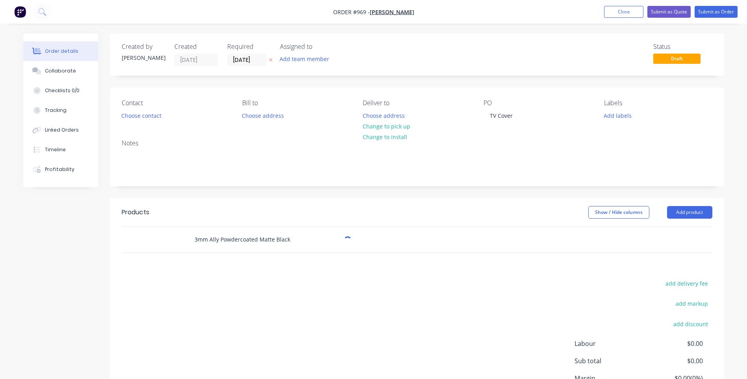
type input "3mm Ally Powdercoated Matte Black"
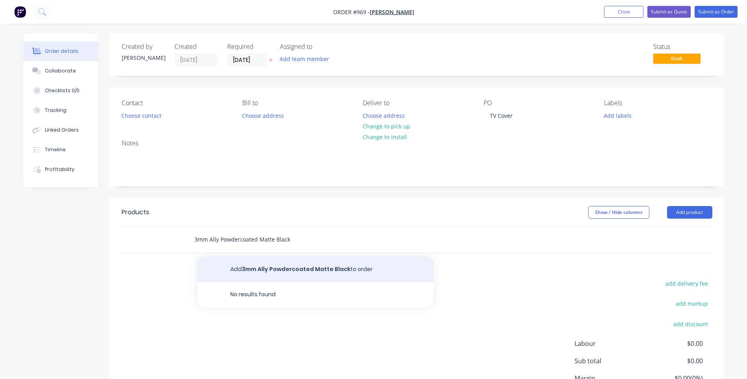
drag, startPoint x: 266, startPoint y: 237, endPoint x: 260, endPoint y: 270, distance: 34.1
click at [260, 247] on div "3mm Ally Powdercoated Matte Black Add 3mm Ally Powdercoated Matte Black to orde…" at bounding box center [306, 240] width 236 height 16
click at [261, 270] on button "Add 3mm Ally Powdercoated Matte Black to order" at bounding box center [315, 269] width 236 height 25
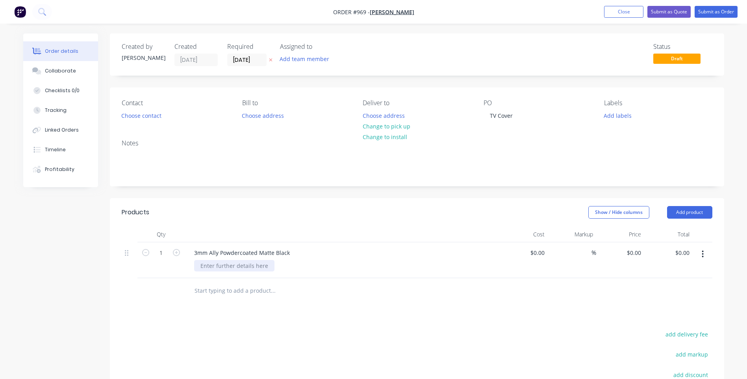
click at [204, 265] on div at bounding box center [234, 265] width 80 height 11
click at [713, 6] on button "Submit as Order" at bounding box center [716, 12] width 43 height 12
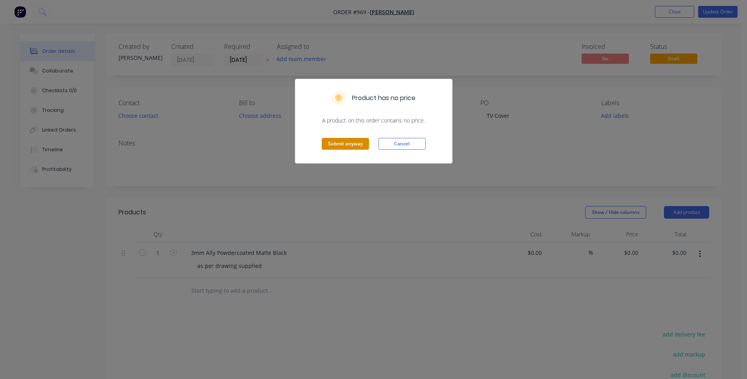
click at [362, 140] on button "Submit anyway" at bounding box center [345, 144] width 47 height 12
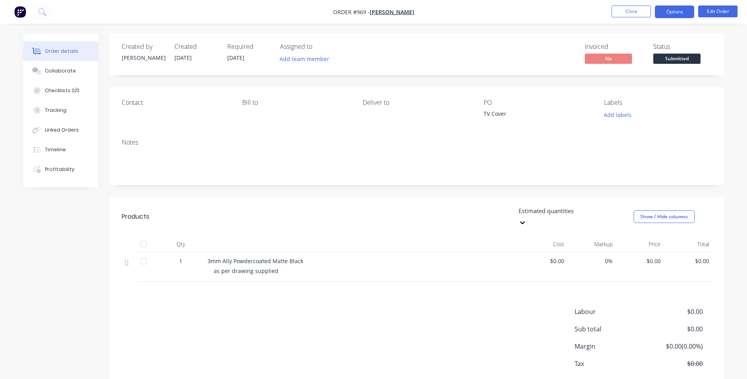
click at [681, 15] on button "Options" at bounding box center [674, 12] width 39 height 13
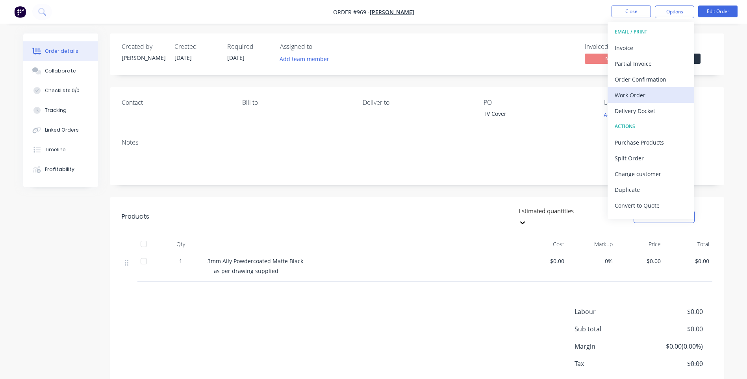
click at [643, 93] on div "Work Order" at bounding box center [651, 94] width 72 height 11
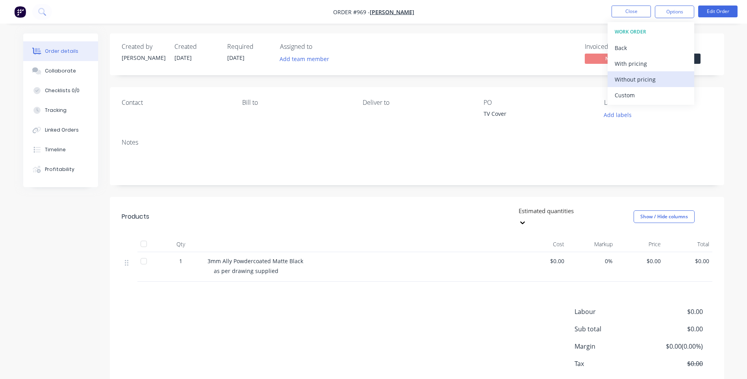
click at [643, 75] on div "Without pricing" at bounding box center [651, 79] width 72 height 11
